Goal: Navigation & Orientation: Find specific page/section

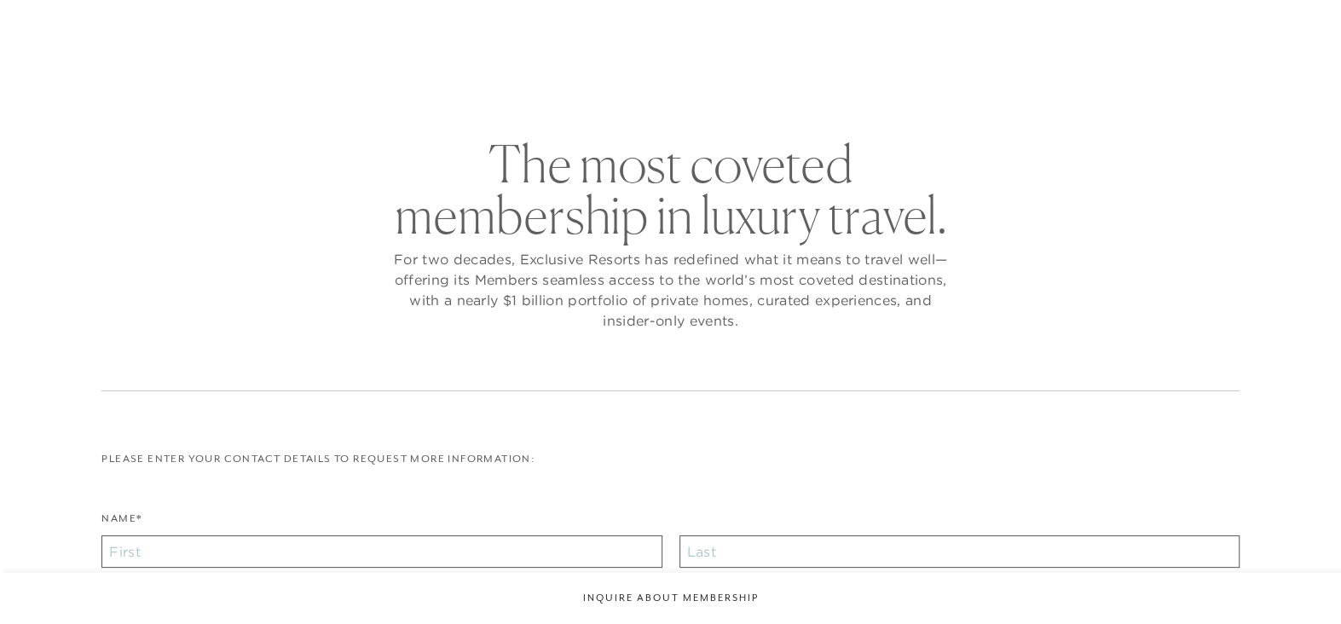
checkbox input "false"
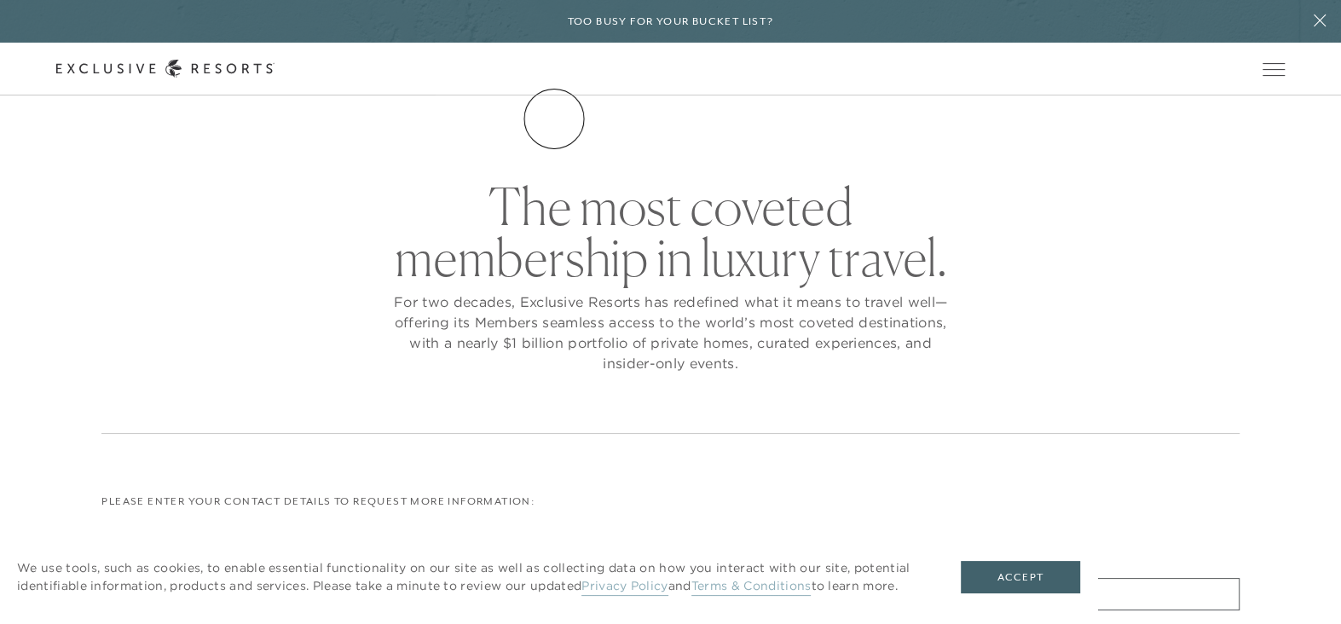
click at [0, 0] on link "The Collection" at bounding box center [0, 0] width 0 height 0
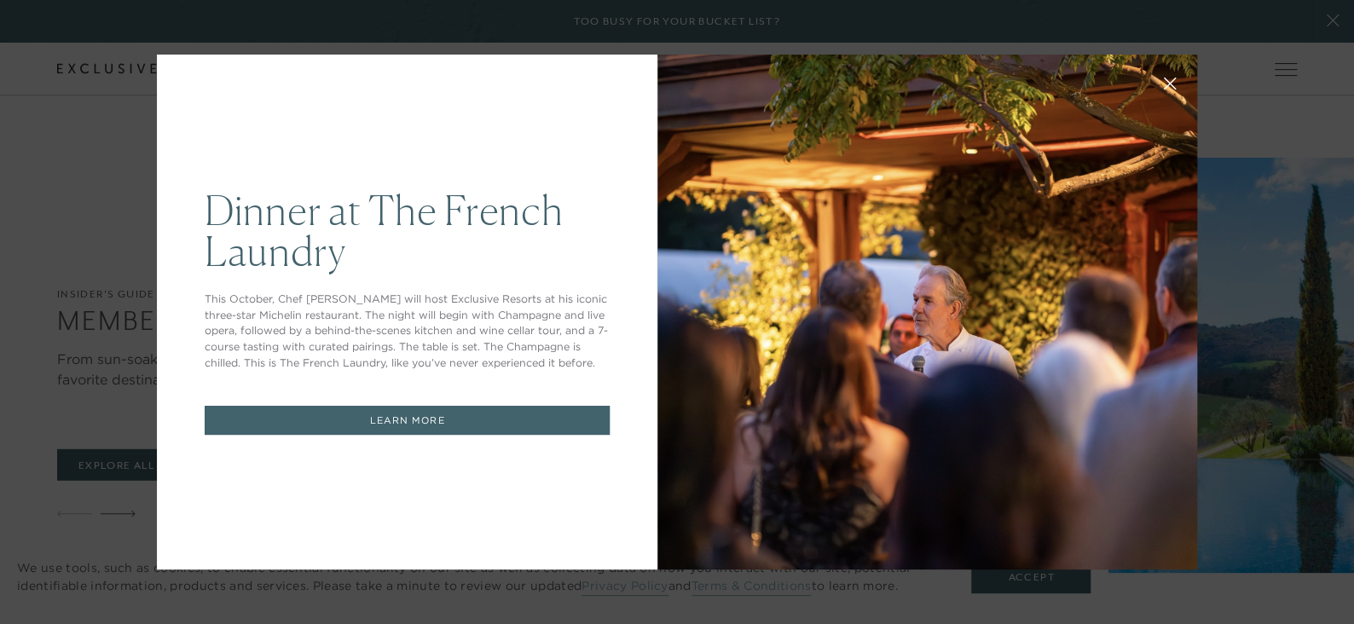
click at [1164, 78] on icon at bounding box center [1170, 84] width 13 height 13
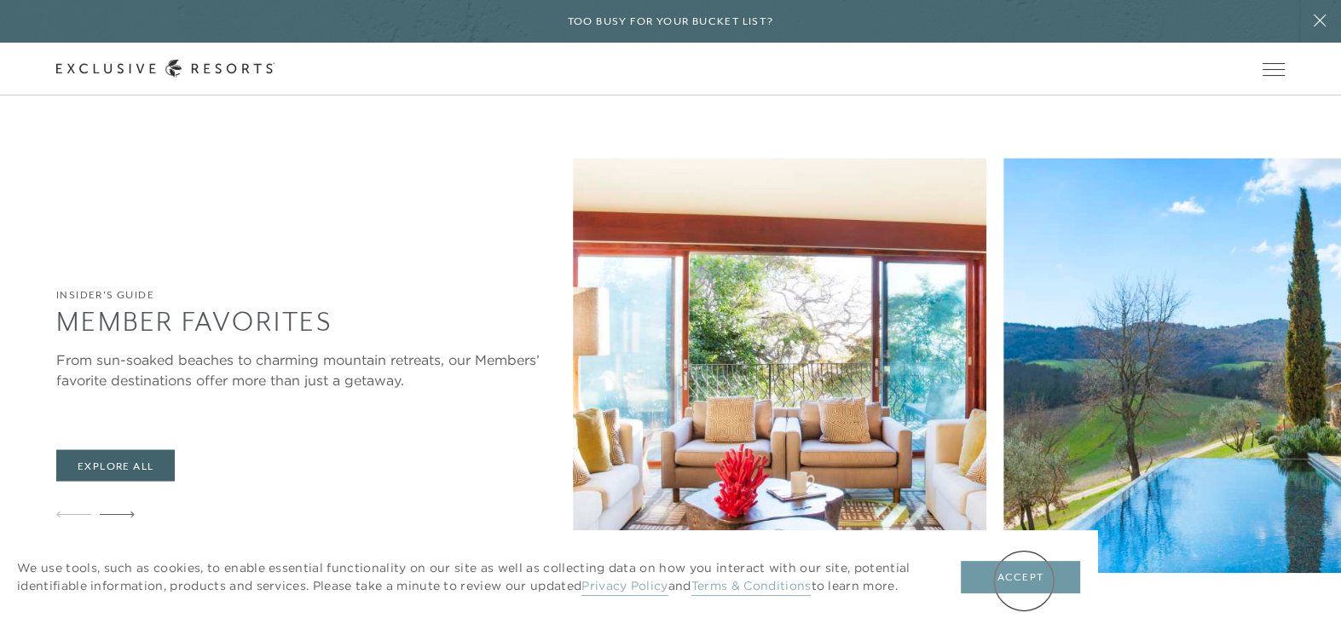
click at [1025, 576] on button "Accept" at bounding box center [1020, 577] width 119 height 32
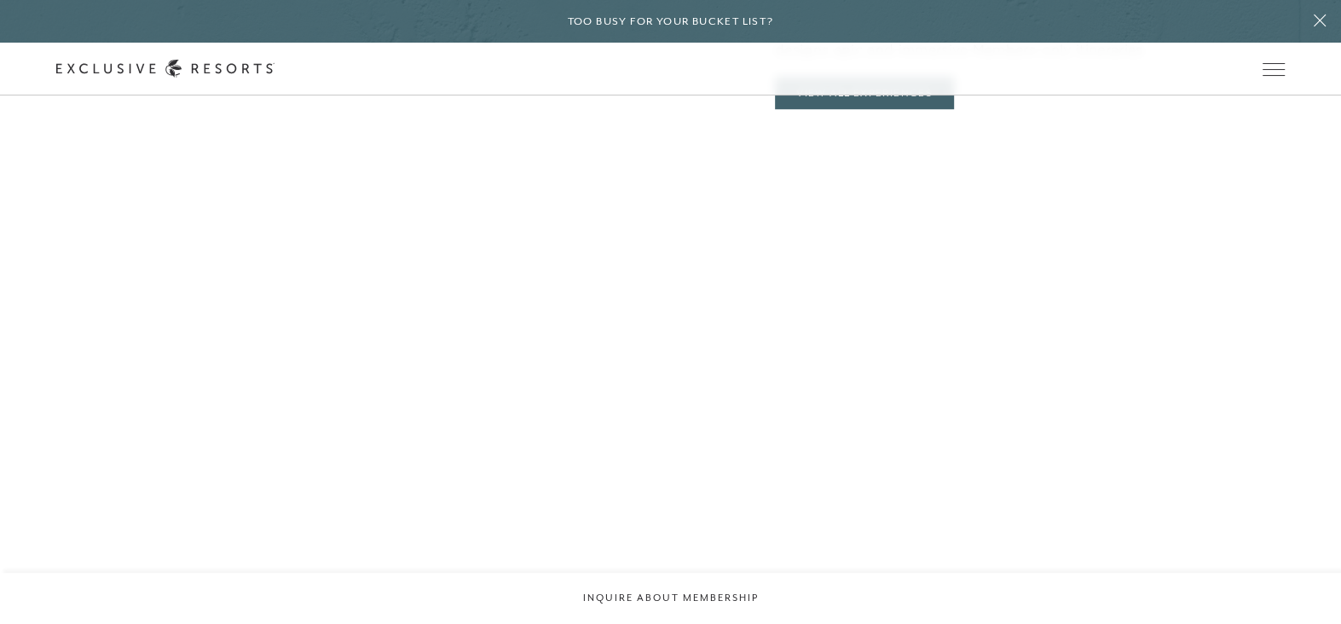
scroll to position [6080, 0]
